Goal: Navigation & Orientation: Go to known website

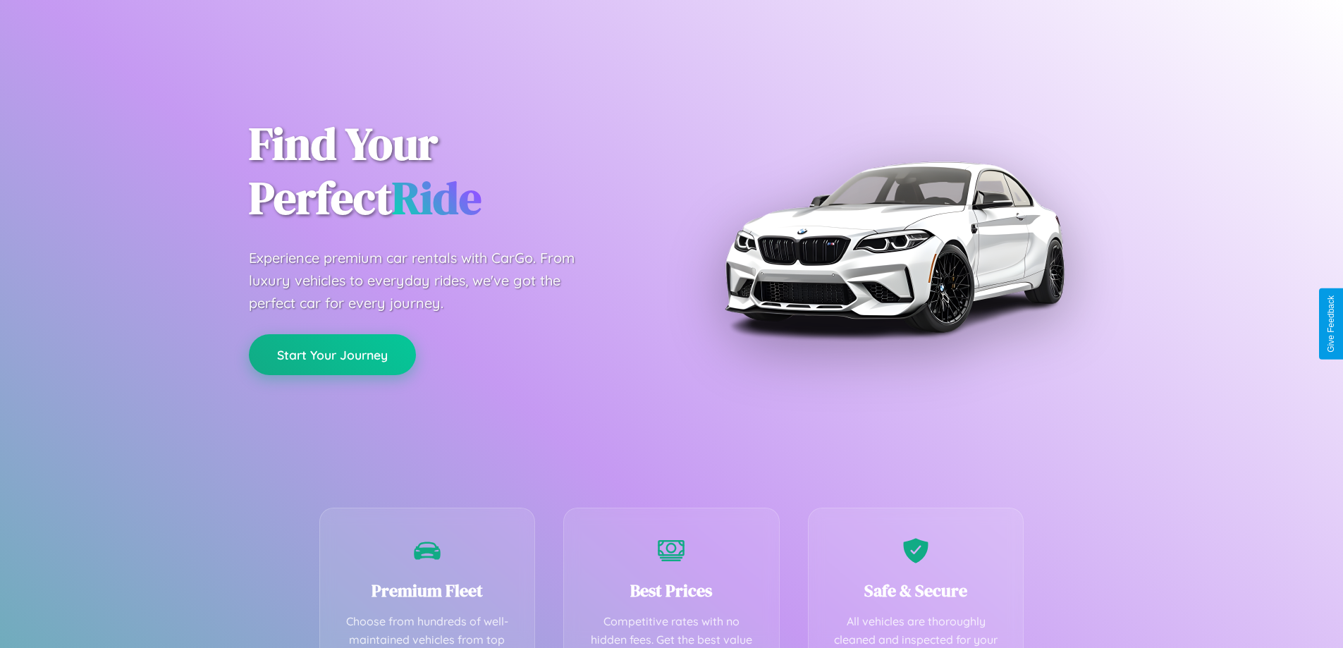
click at [332, 355] on button "Start Your Journey" at bounding box center [332, 354] width 167 height 41
click at [332, 354] on button "Start Your Journey" at bounding box center [332, 354] width 167 height 41
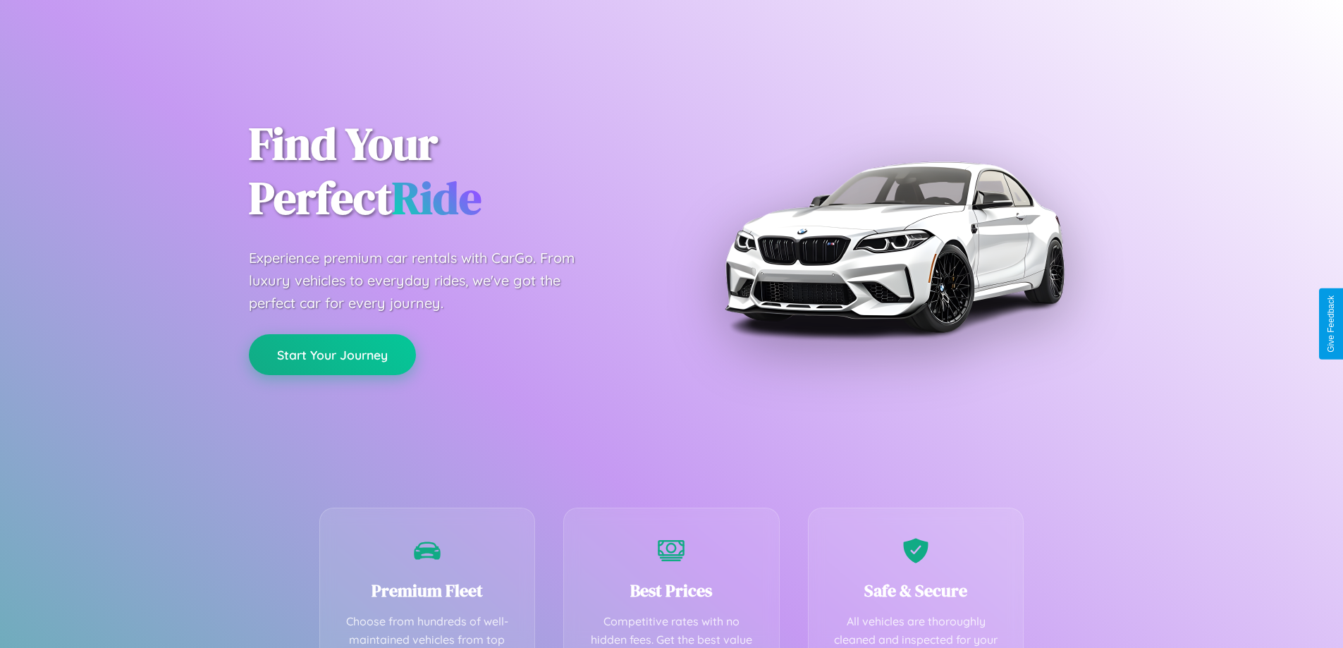
click at [332, 354] on button "Start Your Journey" at bounding box center [332, 354] width 167 height 41
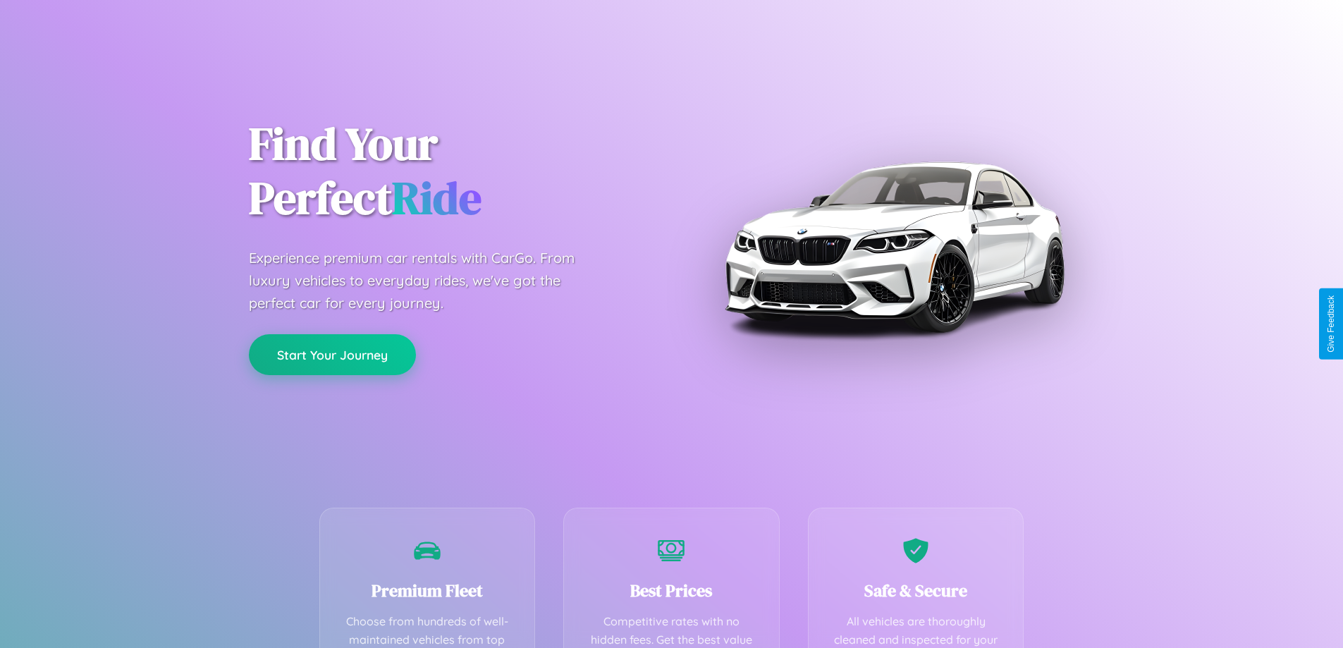
click at [332, 354] on button "Start Your Journey" at bounding box center [332, 354] width 167 height 41
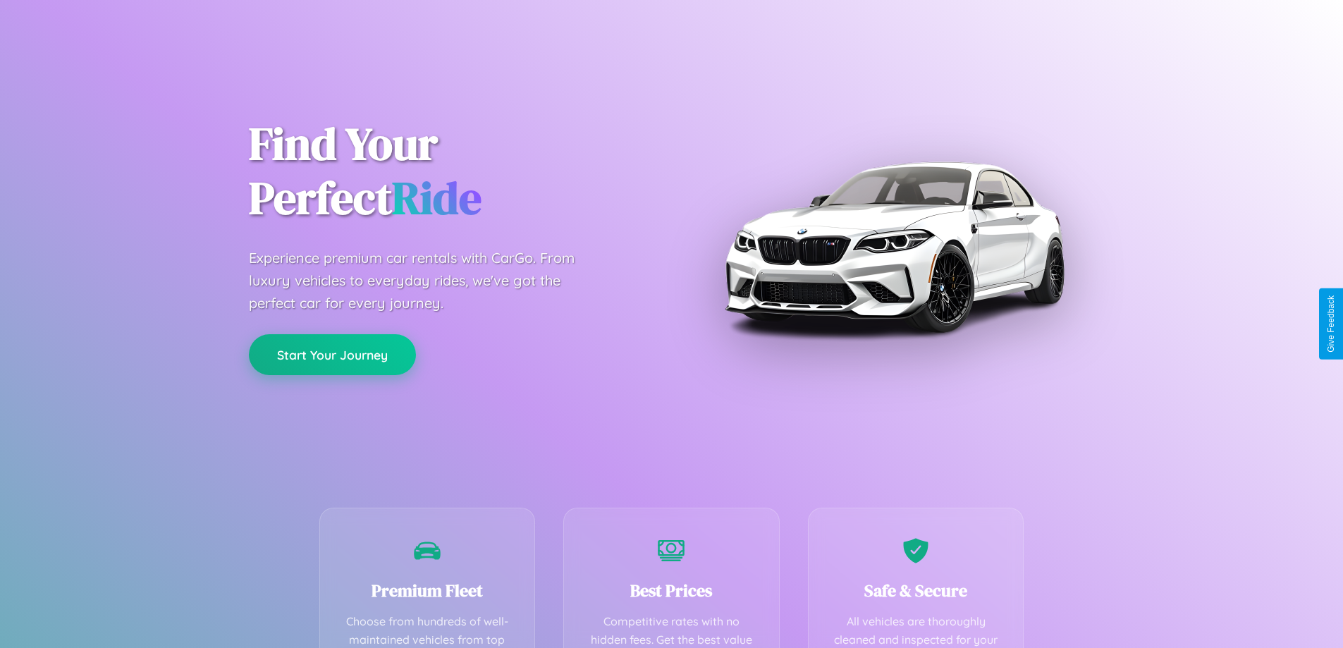
click at [332, 354] on button "Start Your Journey" at bounding box center [332, 354] width 167 height 41
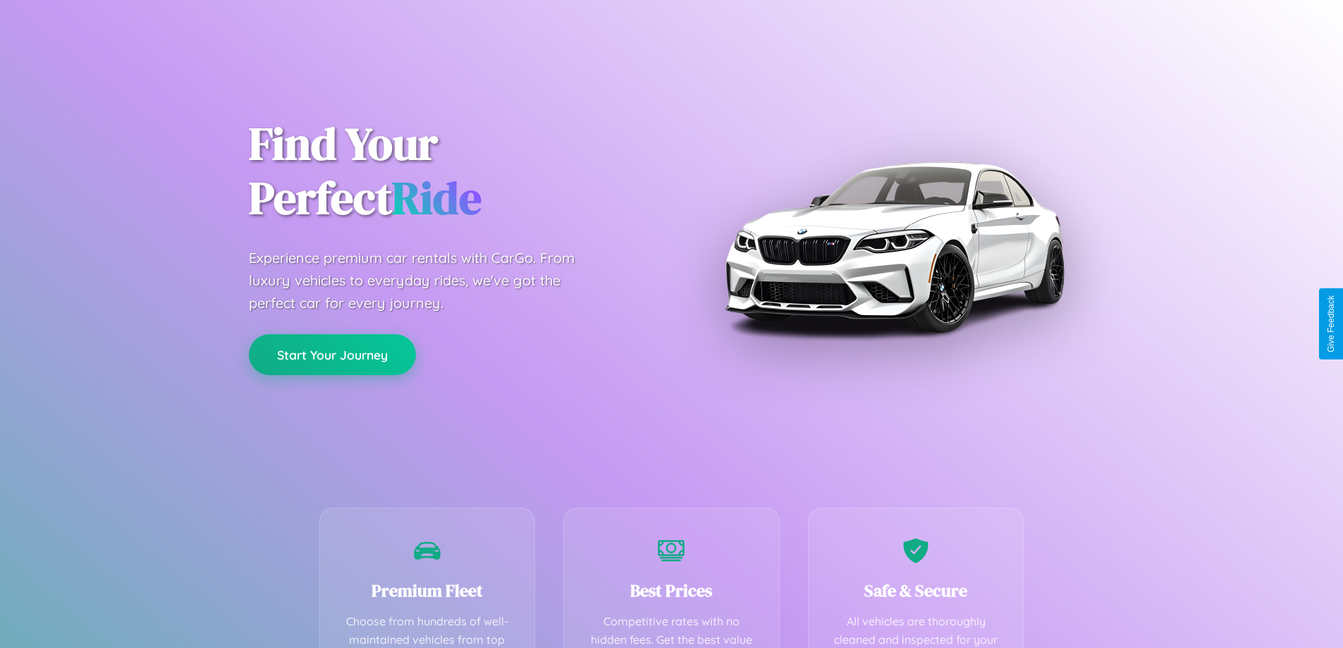
click at [332, 354] on button "Start Your Journey" at bounding box center [332, 354] width 167 height 41
